Goal: Task Accomplishment & Management: Manage account settings

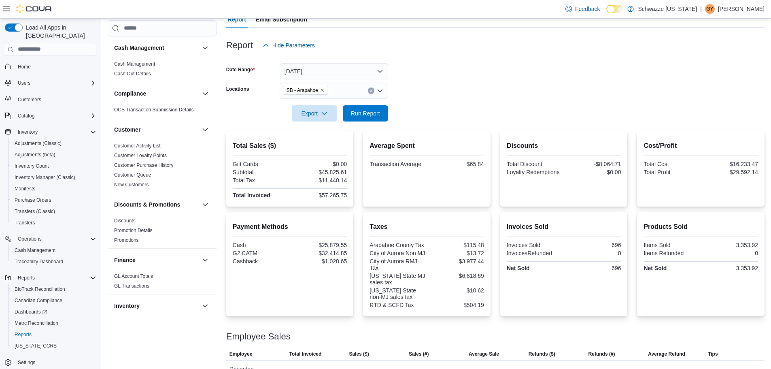
scroll to position [486, 0]
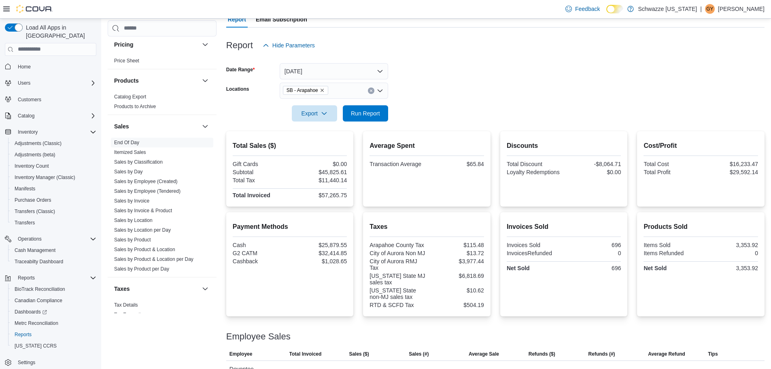
click at [745, 5] on p "[PERSON_NAME]" at bounding box center [741, 9] width 47 height 10
click at [720, 80] on span "Sign Out" at bounding box center [712, 79] width 22 height 8
